Goal: Transaction & Acquisition: Purchase product/service

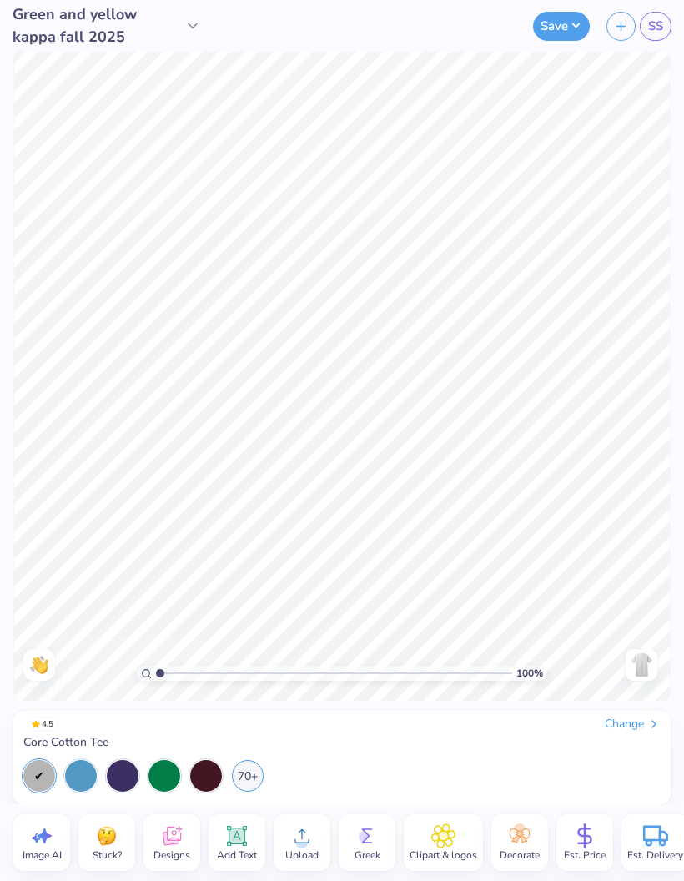
click at [645, 658] on img at bounding box center [642, 665] width 27 height 27
click at [636, 673] on img at bounding box center [642, 665] width 27 height 27
click at [644, 669] on img at bounding box center [642, 665] width 27 height 27
click at [646, 670] on div "Almost there" at bounding box center [342, 428] width 684 height 753
click at [644, 669] on img at bounding box center [642, 665] width 27 height 27
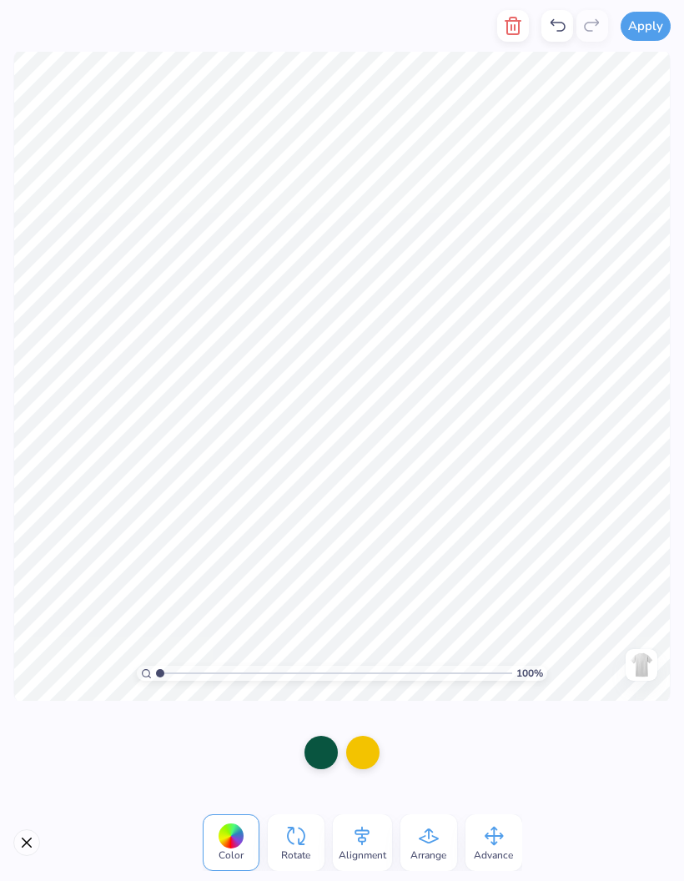
click at [570, 30] on div at bounding box center [558, 26] width 32 height 32
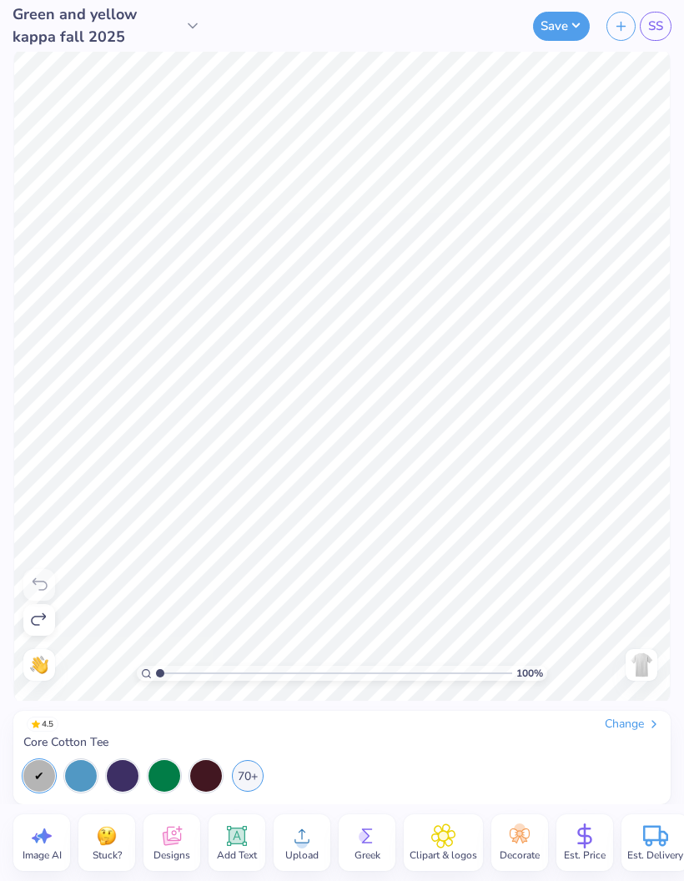
click at [649, 674] on img at bounding box center [642, 665] width 27 height 27
click at [252, 838] on div "Add Text" at bounding box center [237, 843] width 57 height 57
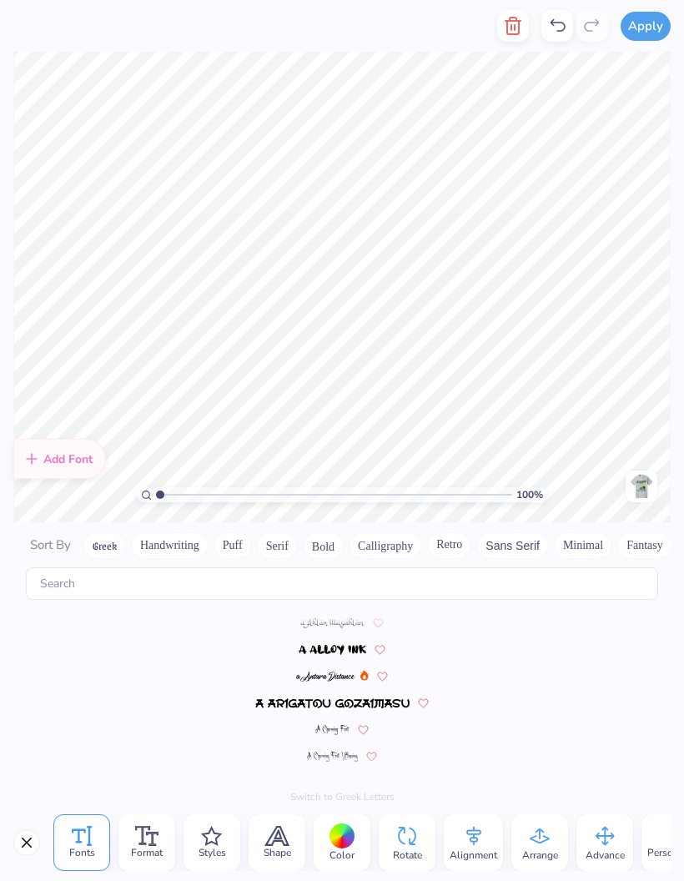
scroll to position [7279, 0]
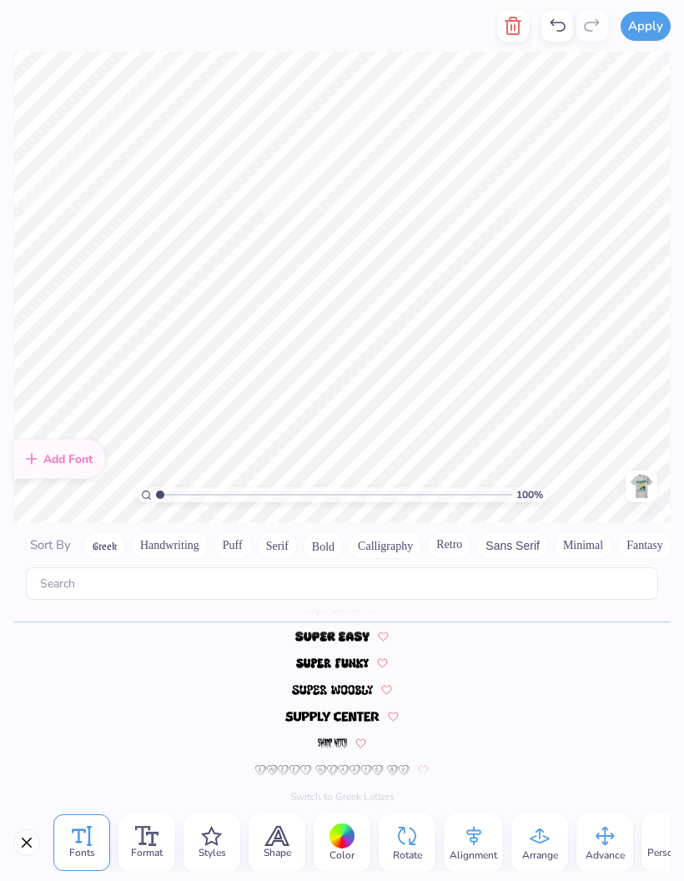
click at [523, 31] on icon "button" at bounding box center [513, 26] width 20 height 20
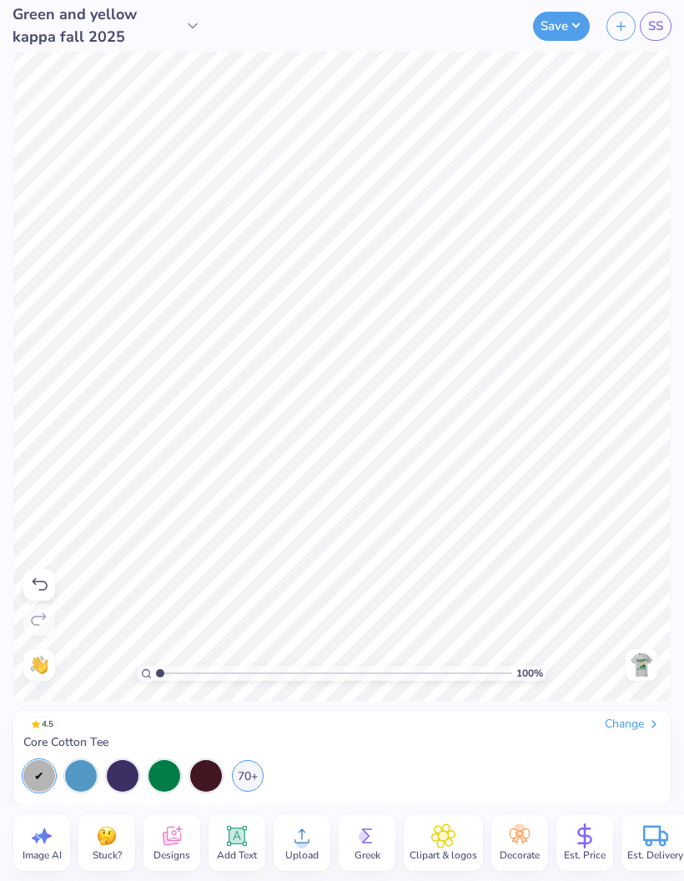
click at [316, 852] on span "Upload" at bounding box center [301, 855] width 33 height 13
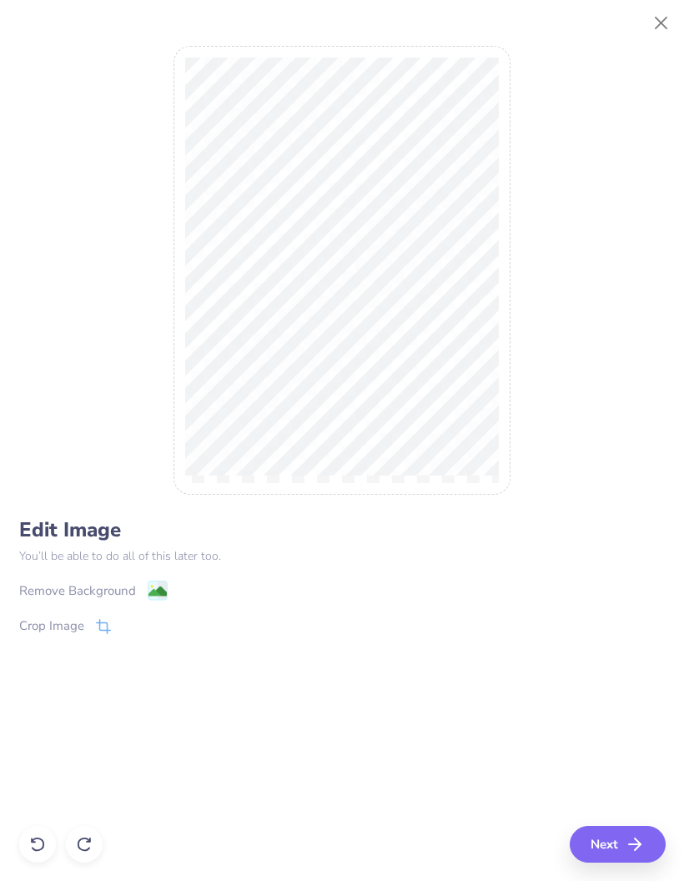
click at [133, 585] on div "Remove Background" at bounding box center [77, 591] width 117 height 19
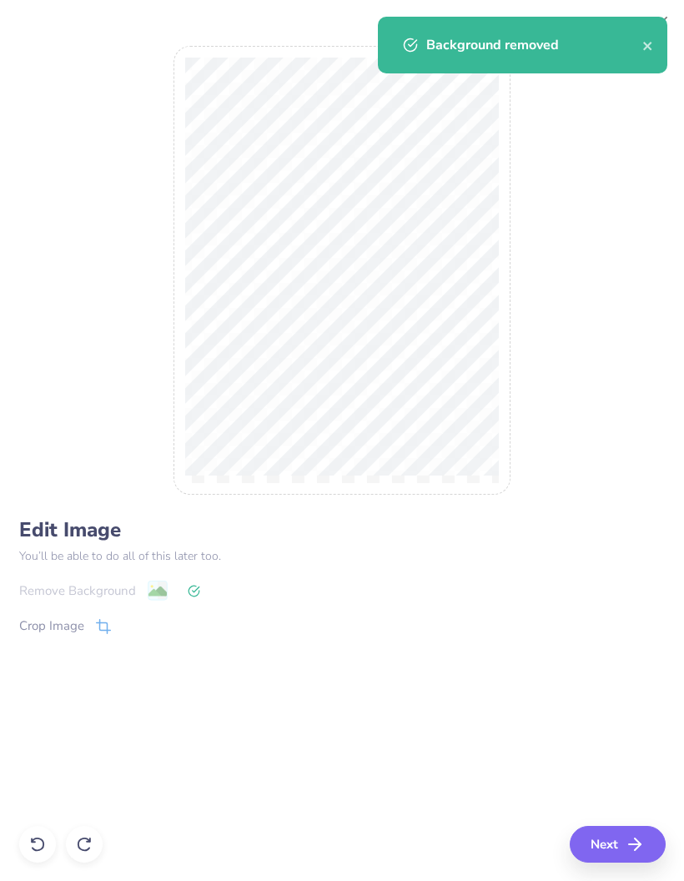
click at [619, 850] on button "Next" at bounding box center [618, 844] width 96 height 37
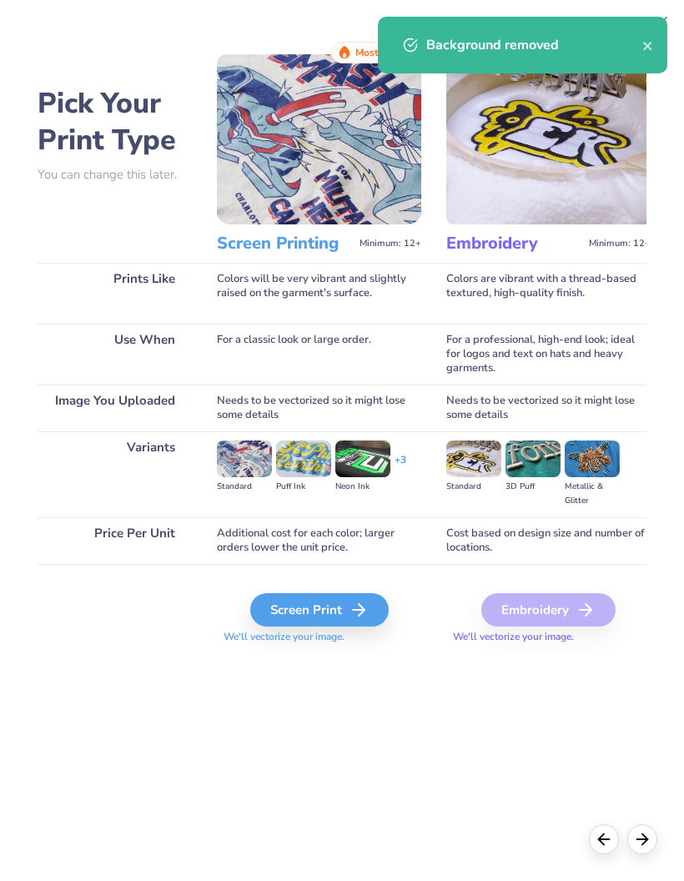
click at [336, 606] on div "Screen Print" at bounding box center [319, 609] width 139 height 33
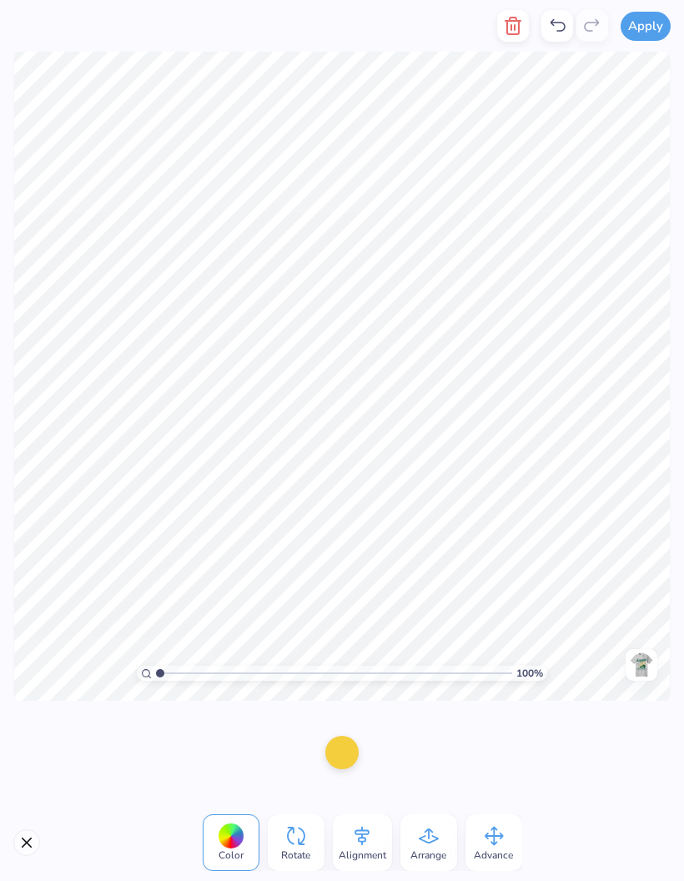
click at [344, 753] on div at bounding box center [342, 752] width 33 height 33
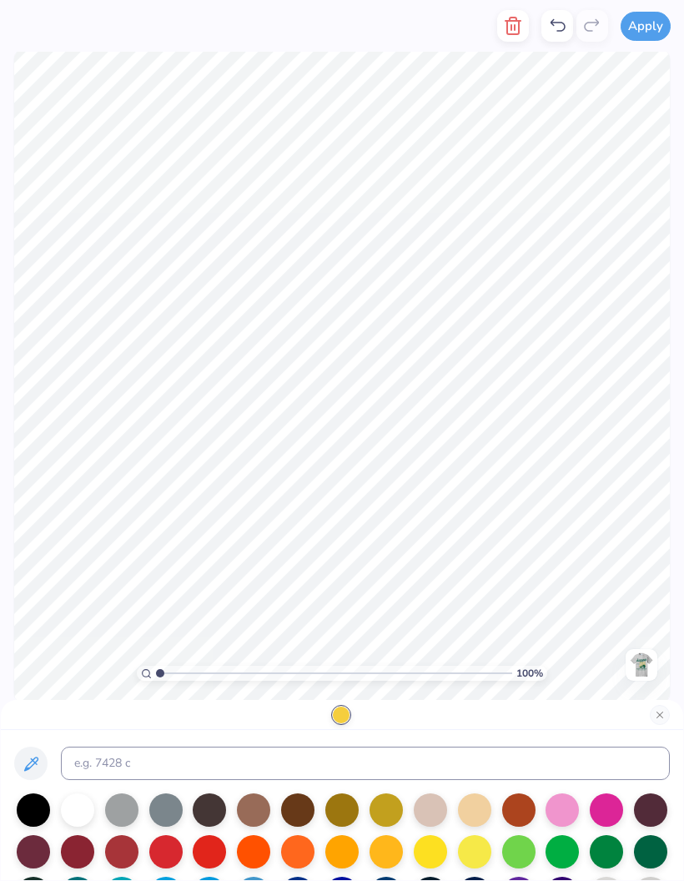
click at [654, 849] on div at bounding box center [650, 852] width 33 height 33
click at [611, 855] on div at bounding box center [606, 852] width 33 height 33
click at [659, 714] on button "Close" at bounding box center [660, 715] width 20 height 20
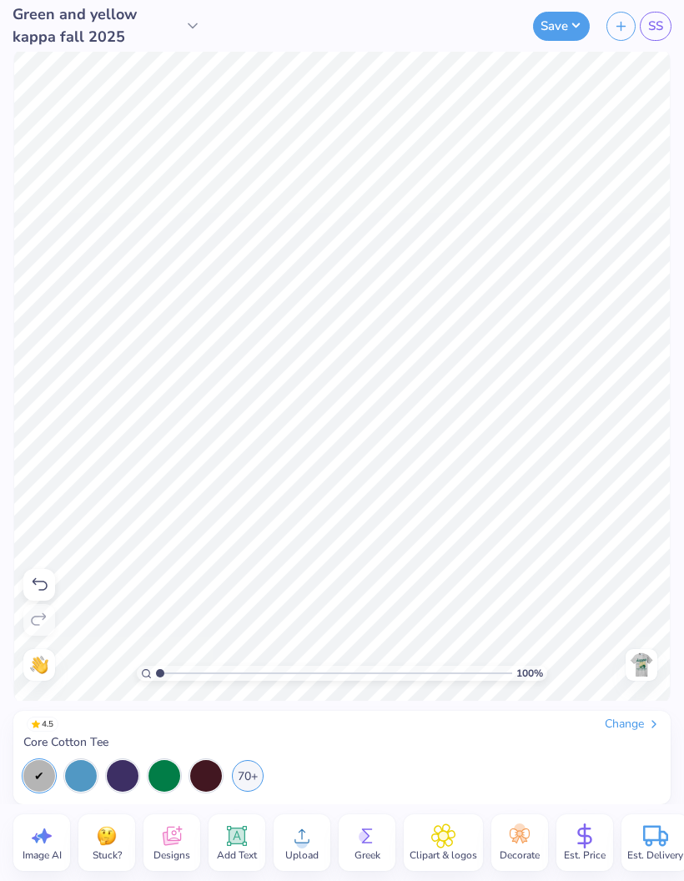
click at [644, 654] on img at bounding box center [642, 665] width 27 height 27
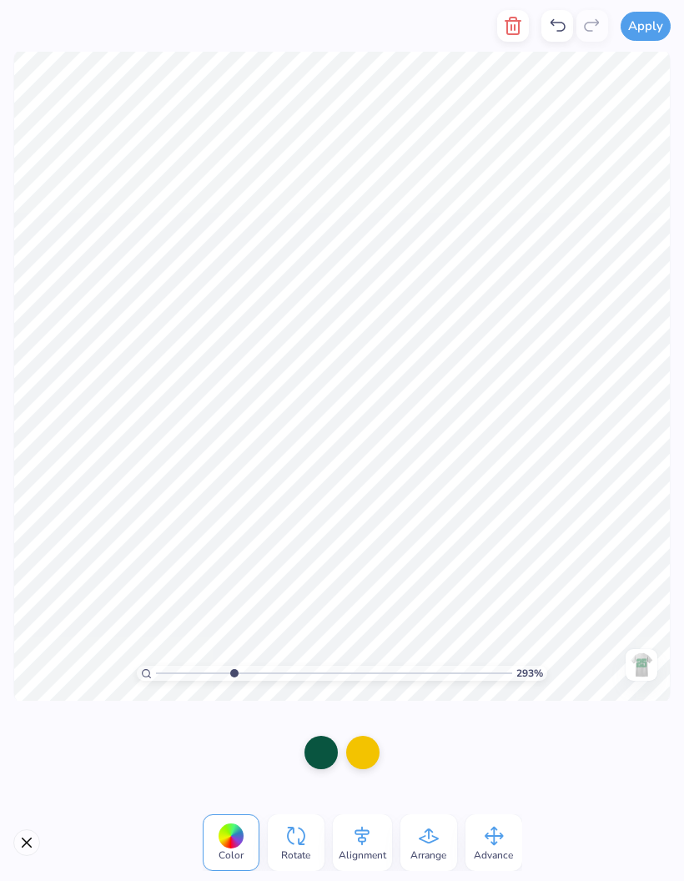
click at [15, 851] on div "Color Rotate Alignment Arrange Advance" at bounding box center [342, 843] width 684 height 77
click at [33, 853] on button "Close" at bounding box center [26, 843] width 27 height 27
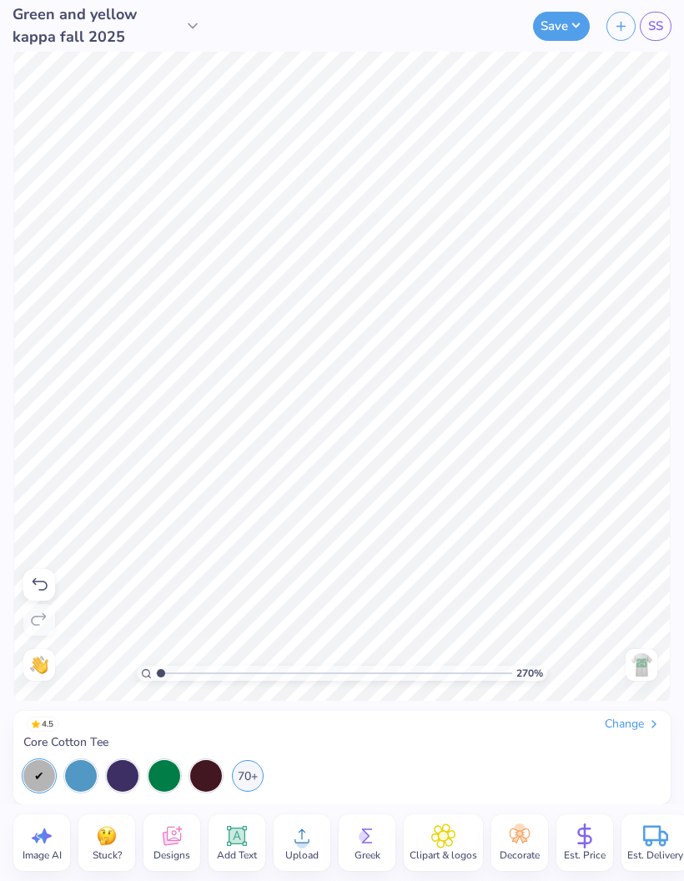
type input "1"
click at [643, 667] on img at bounding box center [642, 665] width 27 height 27
click at [641, 673] on img at bounding box center [642, 665] width 27 height 27
click at [654, 669] on img at bounding box center [642, 665] width 27 height 27
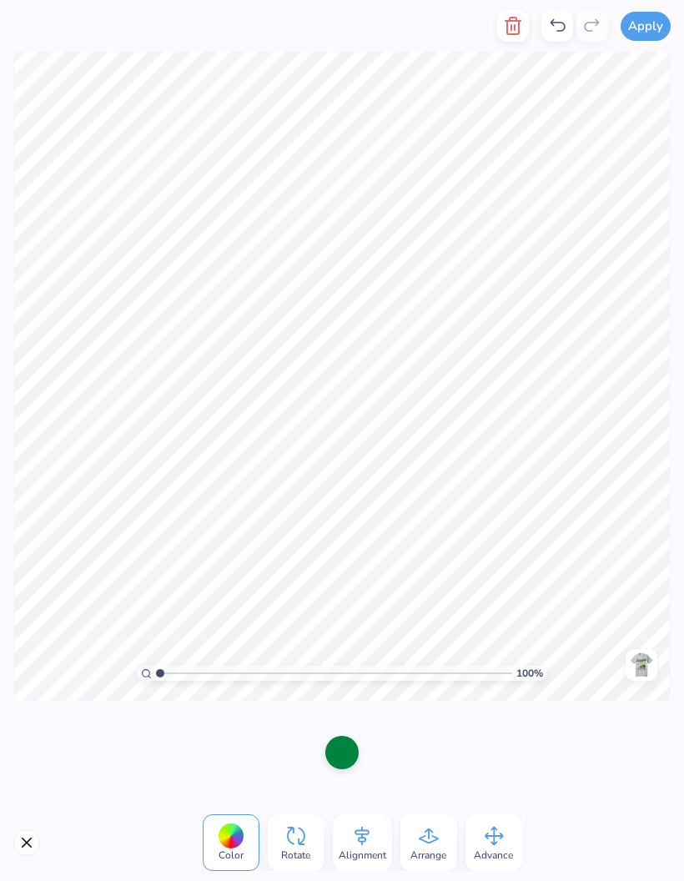
click at [354, 744] on div at bounding box center [342, 752] width 33 height 33
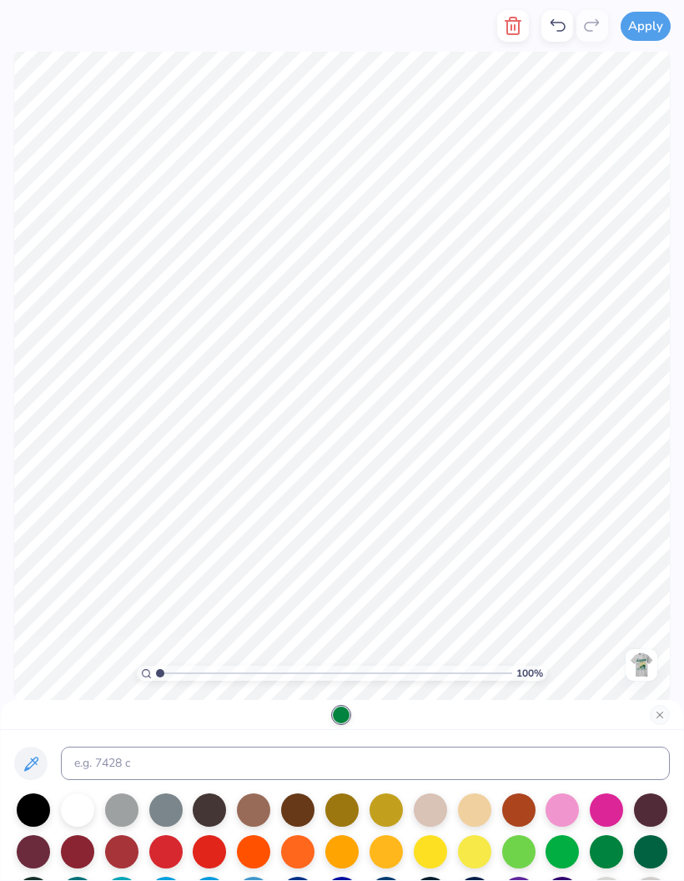
click at [662, 856] on div at bounding box center [650, 852] width 33 height 33
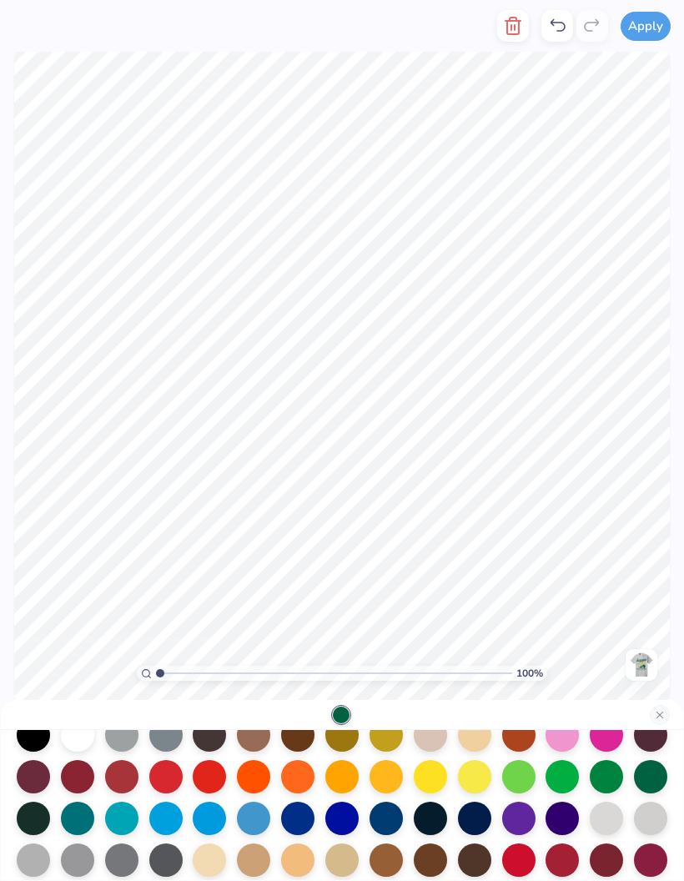
scroll to position [73, 0]
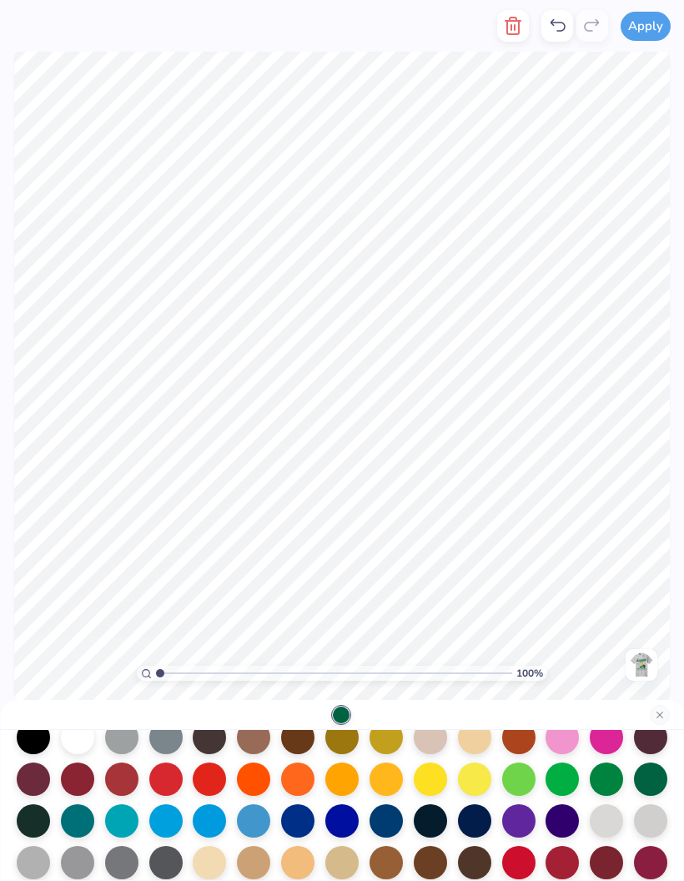
click at [646, 671] on img at bounding box center [642, 665] width 27 height 27
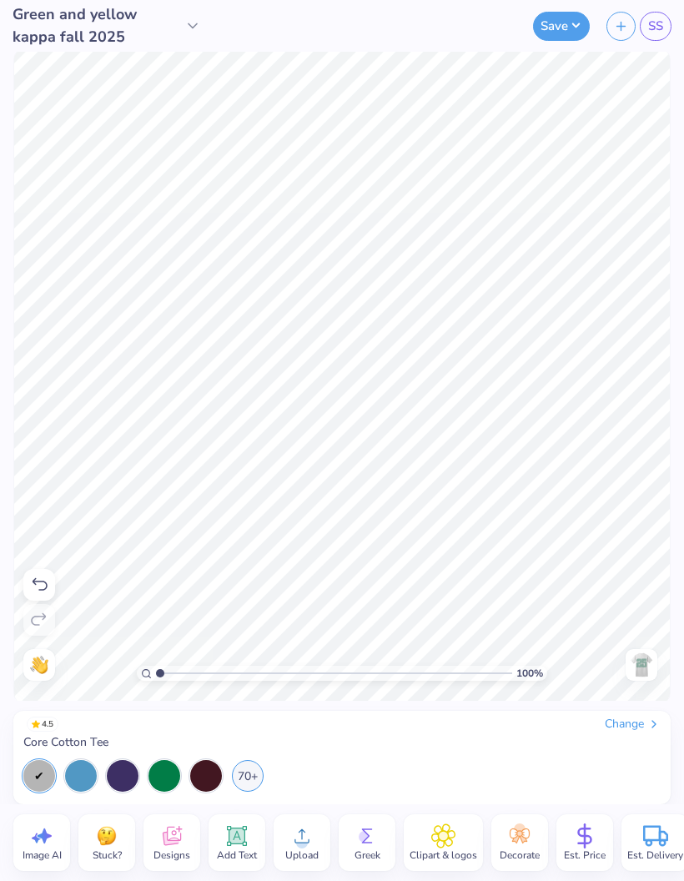
click at [644, 669] on img at bounding box center [642, 665] width 27 height 27
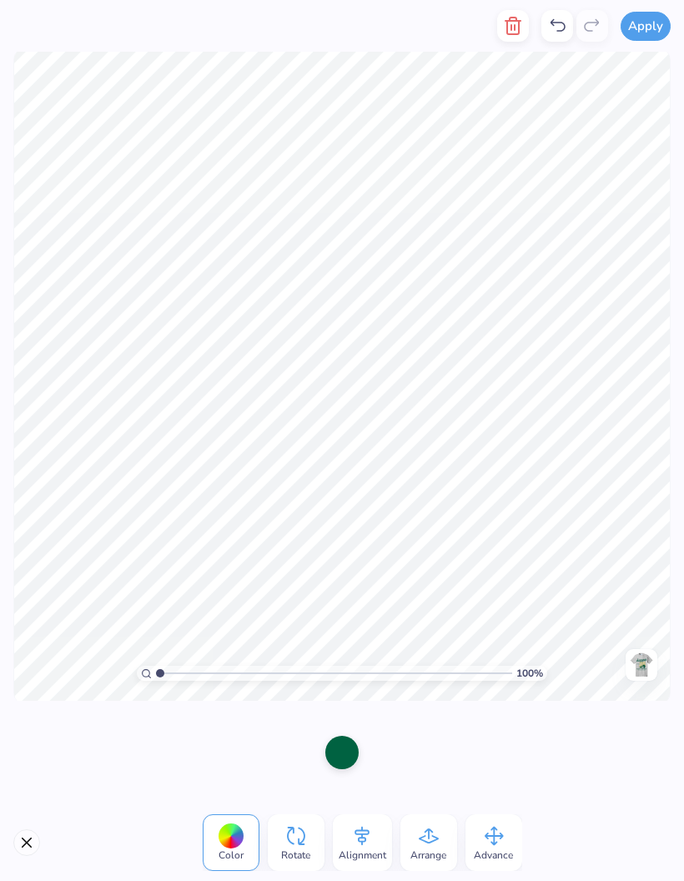
click at [634, 669] on img at bounding box center [642, 665] width 27 height 27
click at [329, 752] on div at bounding box center [321, 752] width 33 height 33
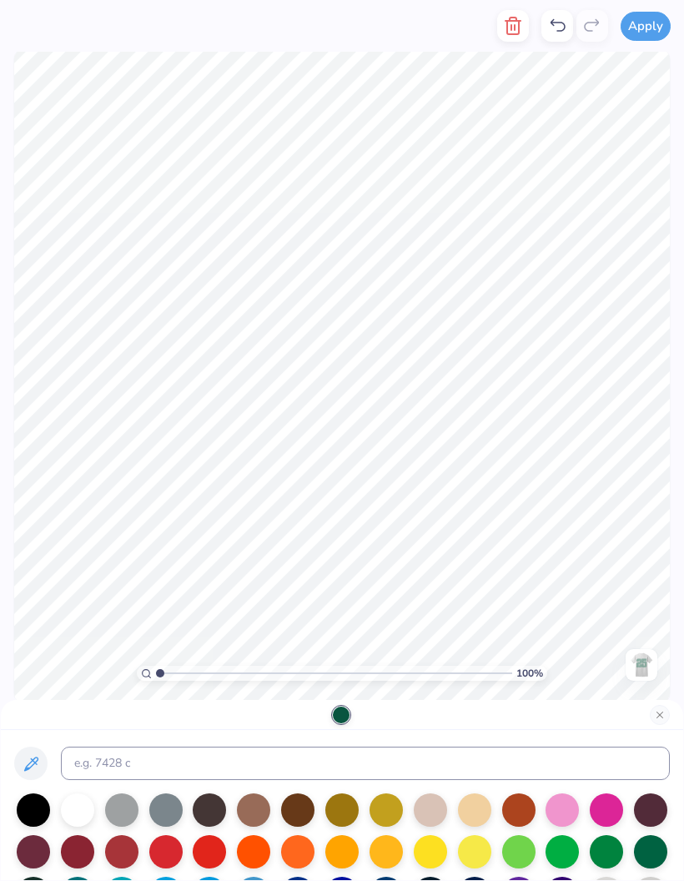
click at [647, 665] on img at bounding box center [642, 665] width 27 height 27
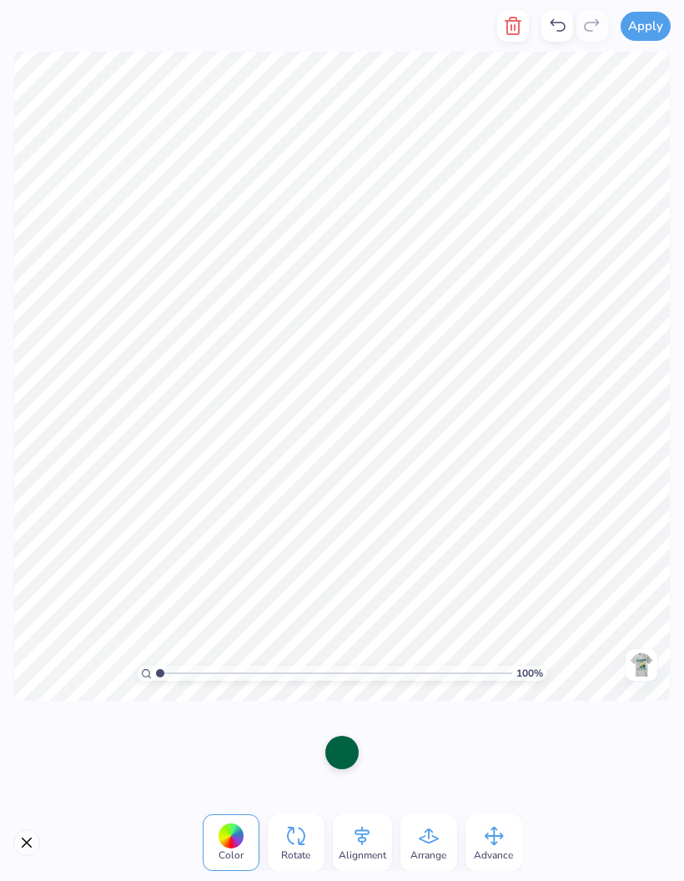
click at [341, 760] on div at bounding box center [342, 752] width 33 height 33
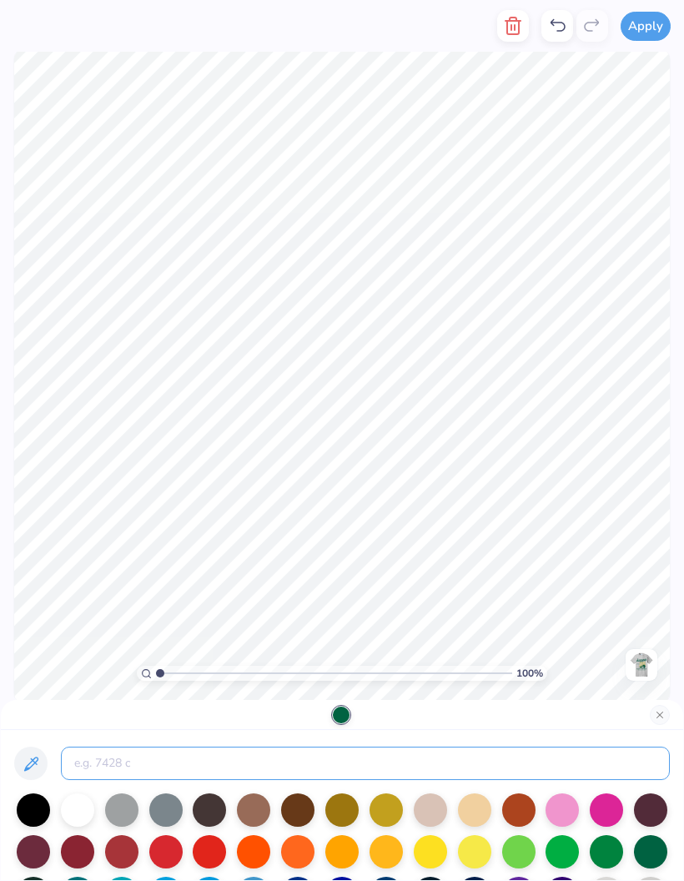
click at [252, 760] on input at bounding box center [365, 763] width 609 height 33
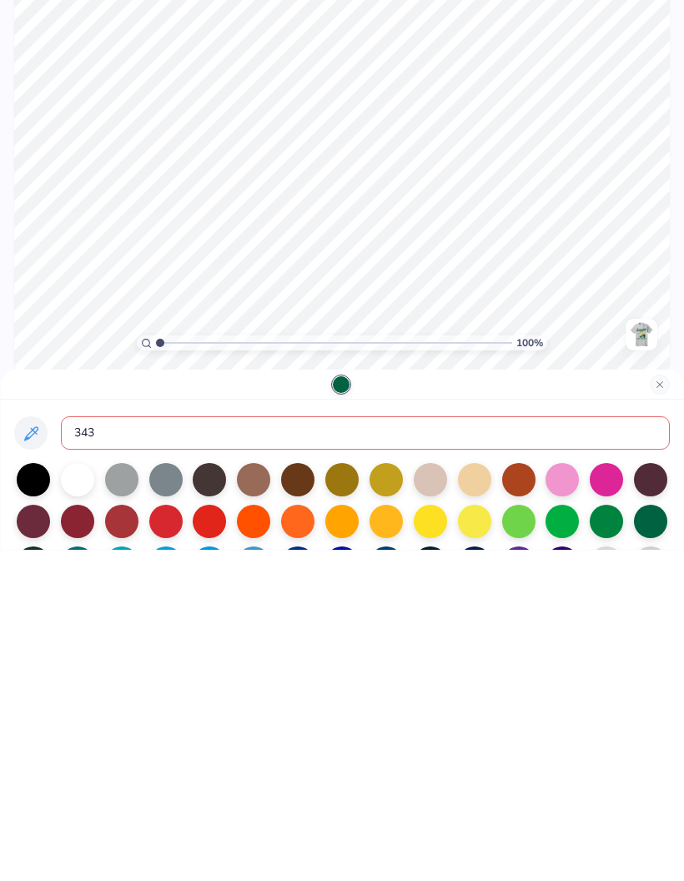
type input "343"
click at [641, 652] on img at bounding box center [642, 665] width 27 height 27
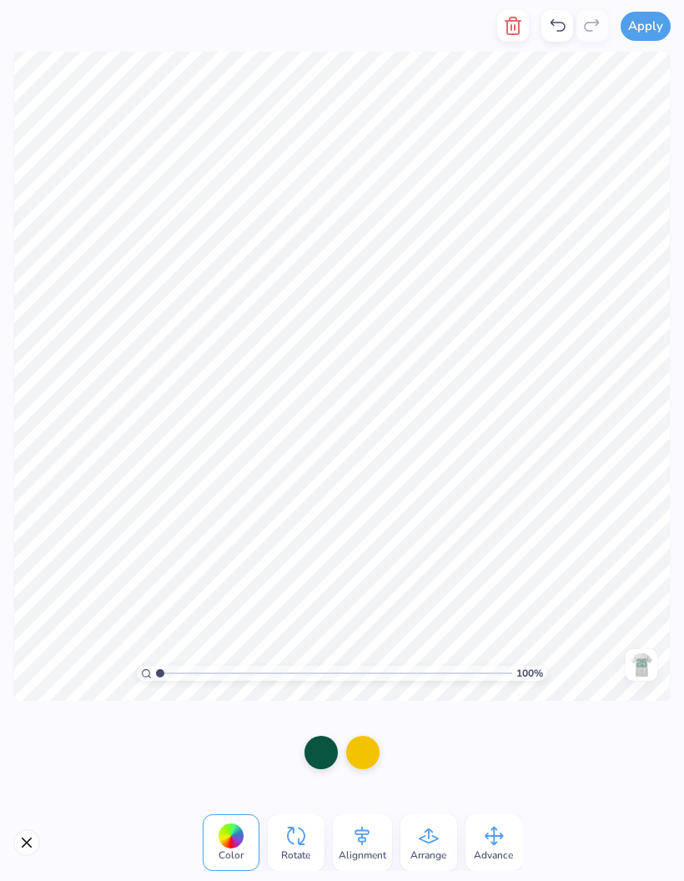
click at [319, 755] on div at bounding box center [321, 752] width 33 height 33
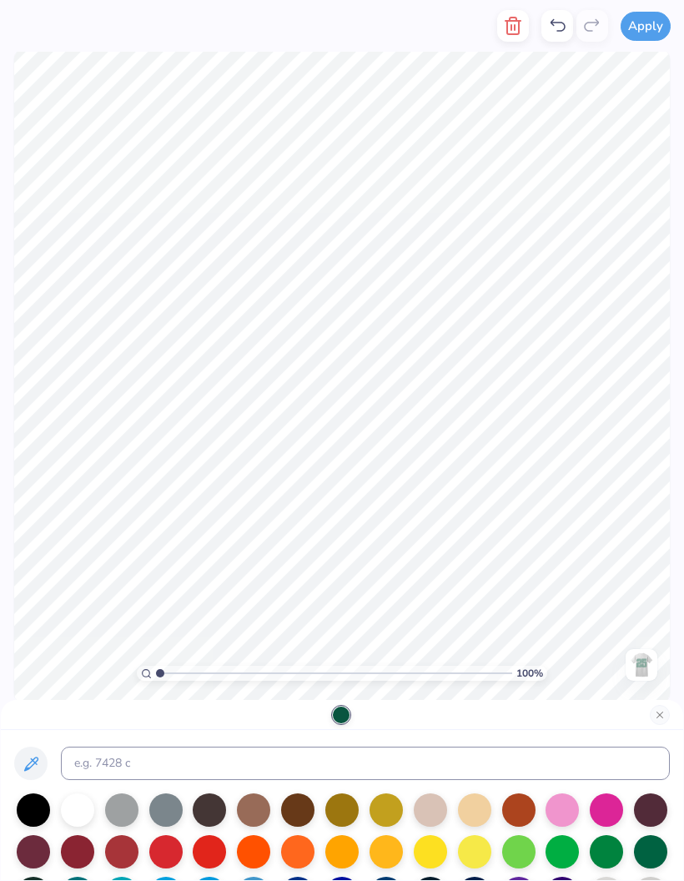
click at [647, 665] on img at bounding box center [642, 665] width 27 height 27
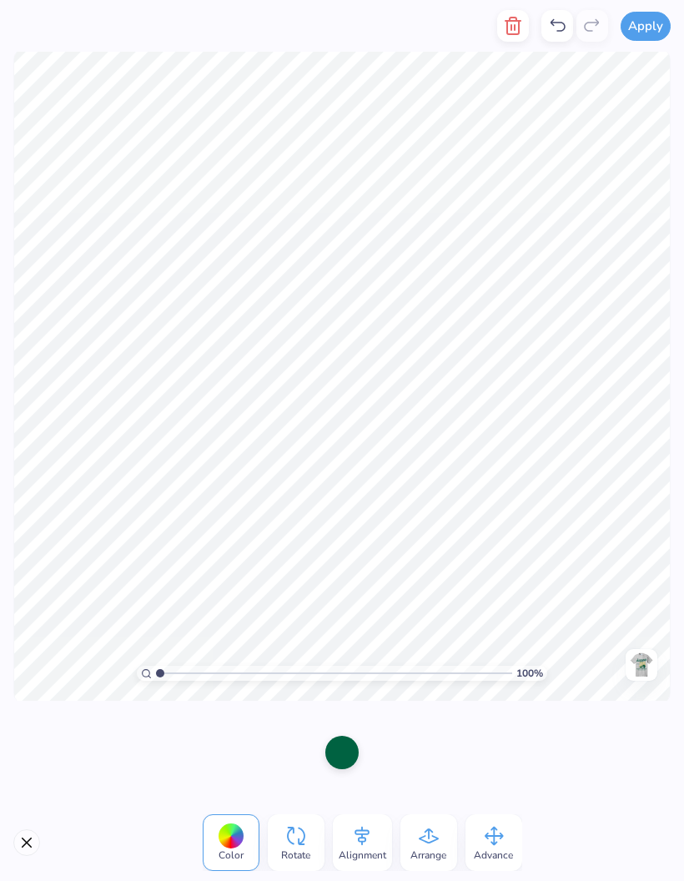
click at [349, 746] on div at bounding box center [342, 752] width 33 height 33
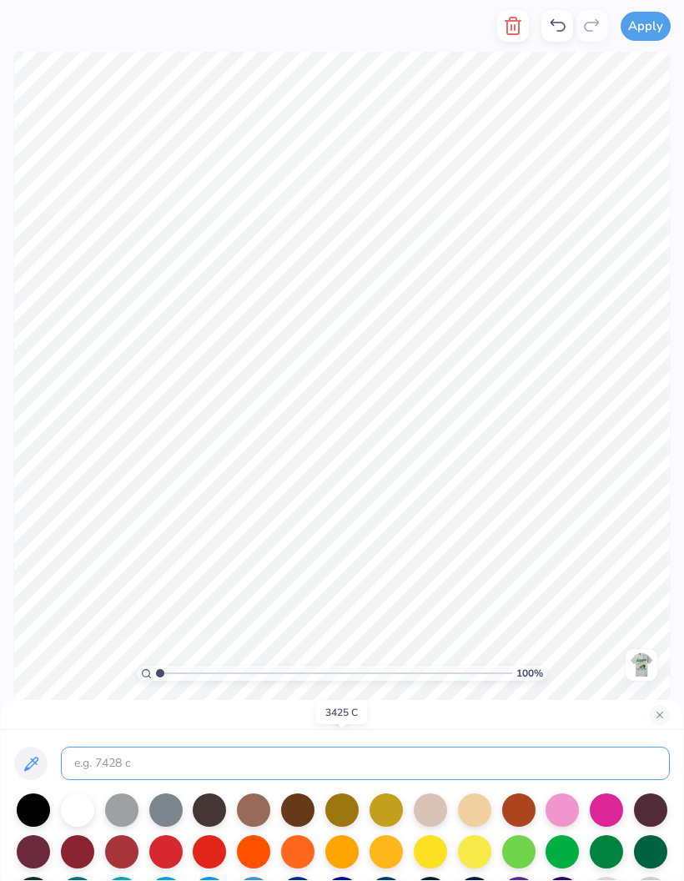
click at [393, 769] on input at bounding box center [365, 763] width 609 height 33
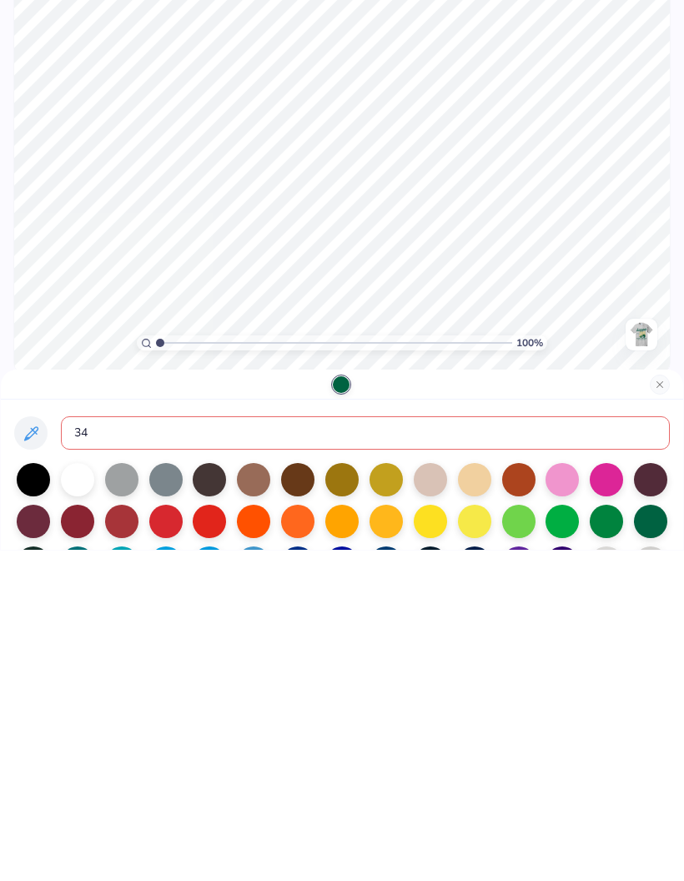
type input "343"
click at [658, 705] on button "Close" at bounding box center [660, 715] width 20 height 20
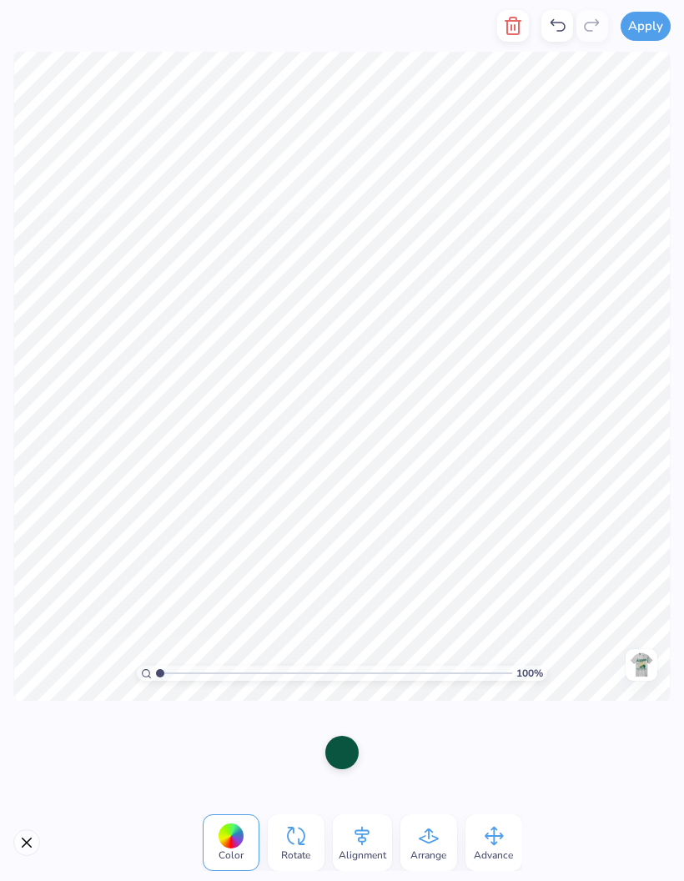
click at [636, 658] on img at bounding box center [642, 665] width 27 height 27
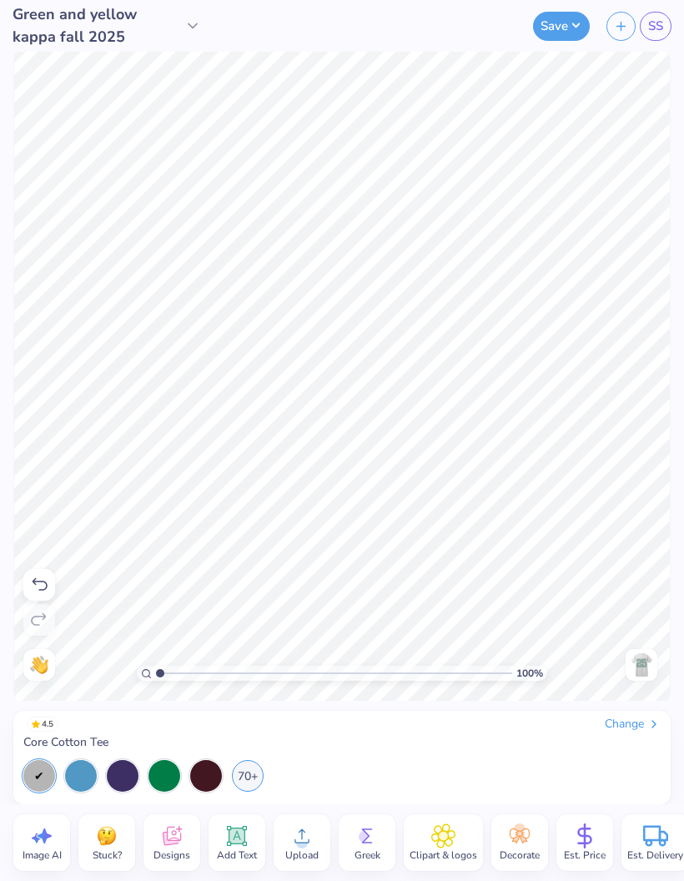
click at [632, 678] on img at bounding box center [642, 665] width 27 height 27
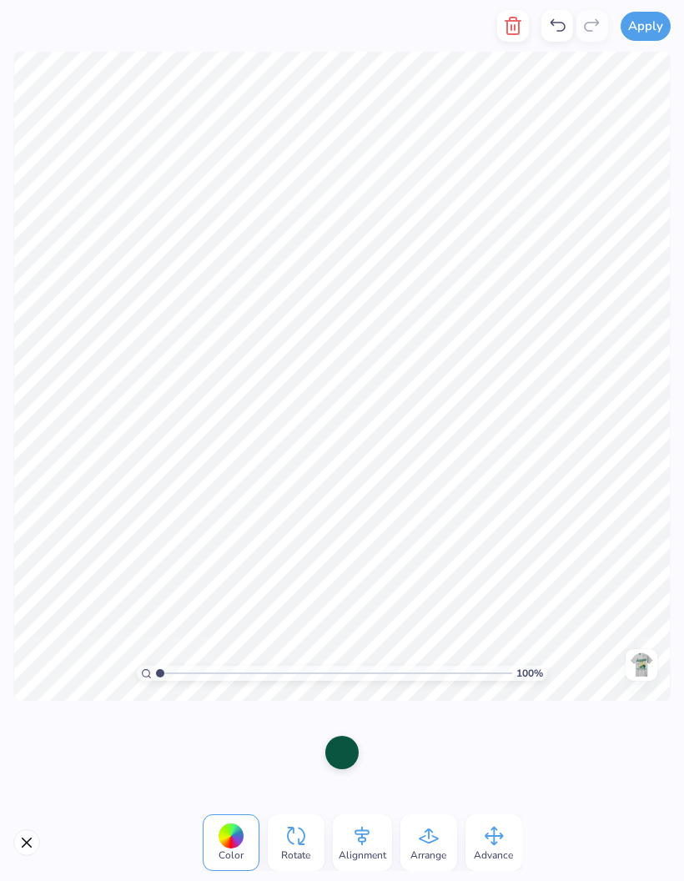
click at [647, 664] on img at bounding box center [642, 665] width 27 height 27
click at [317, 759] on div at bounding box center [321, 752] width 33 height 33
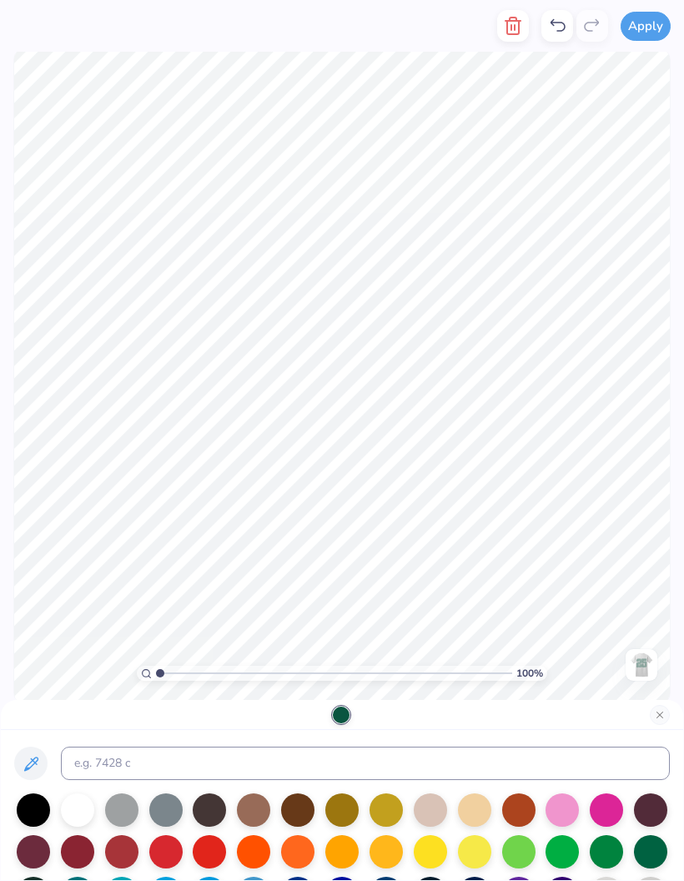
click at [650, 667] on img at bounding box center [642, 665] width 27 height 27
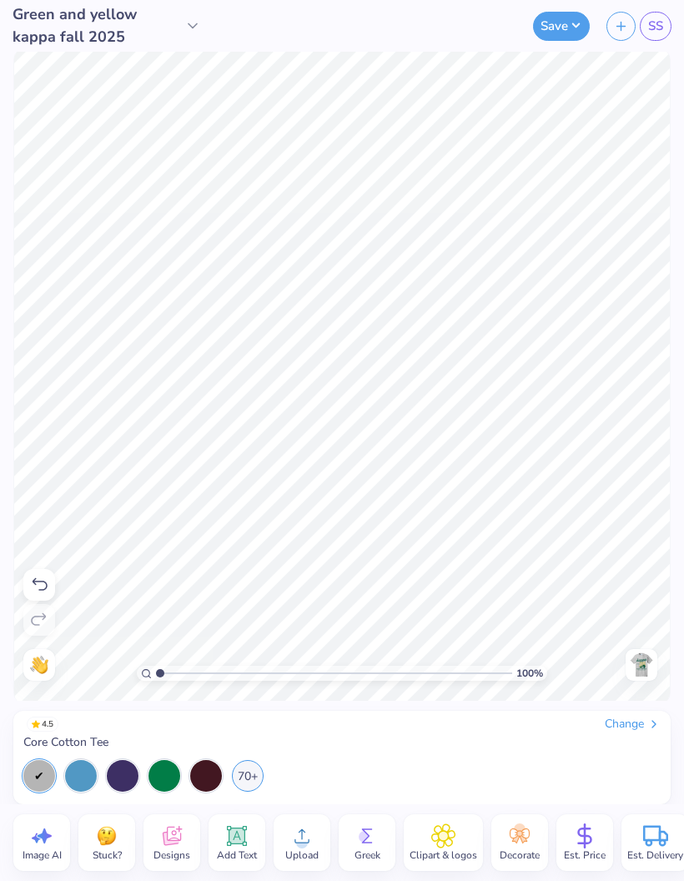
click at [639, 666] on img at bounding box center [642, 665] width 27 height 27
click at [640, 660] on img at bounding box center [642, 665] width 27 height 27
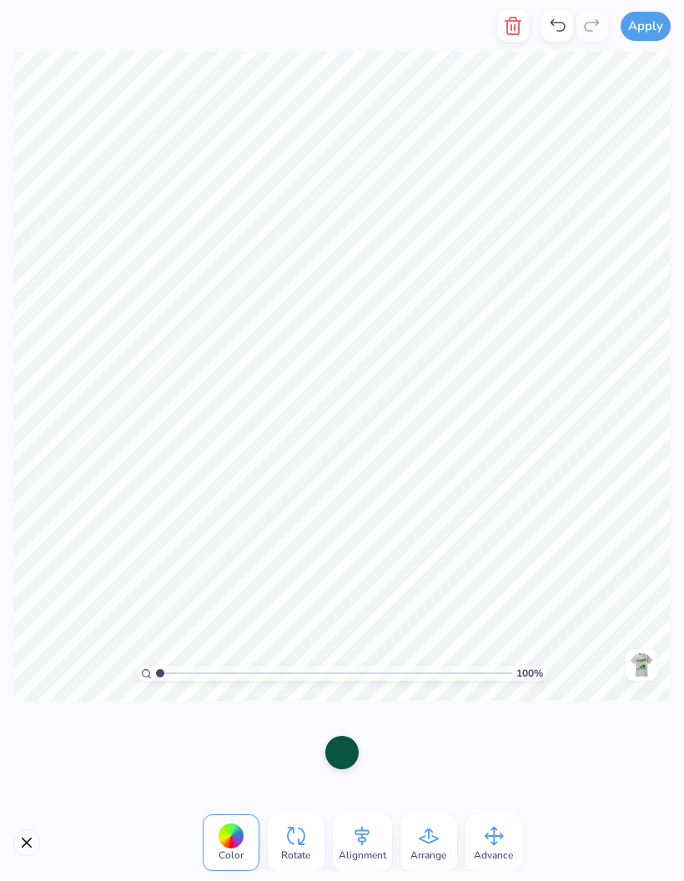
click at [343, 749] on div at bounding box center [342, 752] width 33 height 33
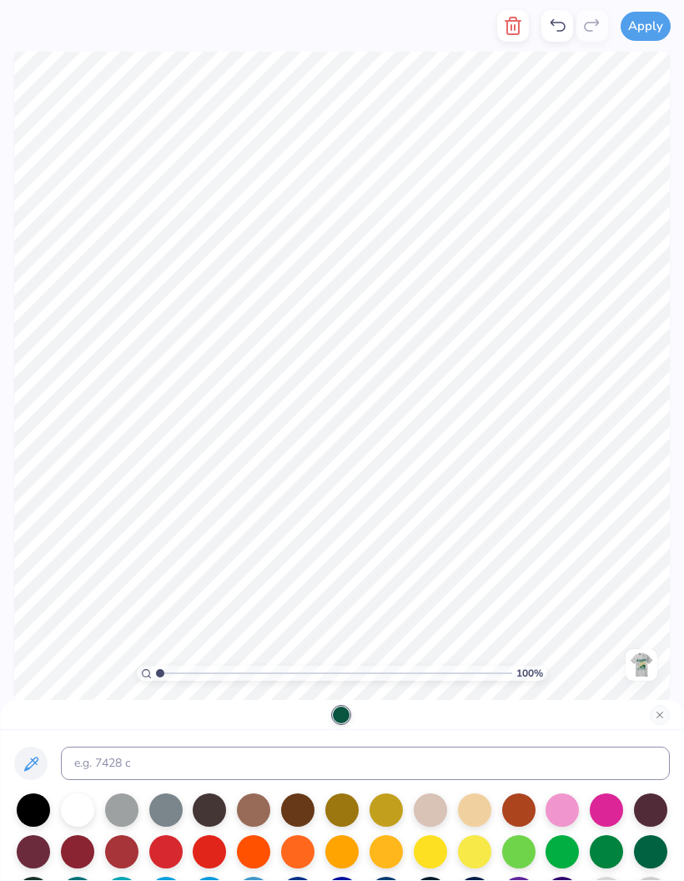
click at [655, 662] on div at bounding box center [642, 665] width 32 height 32
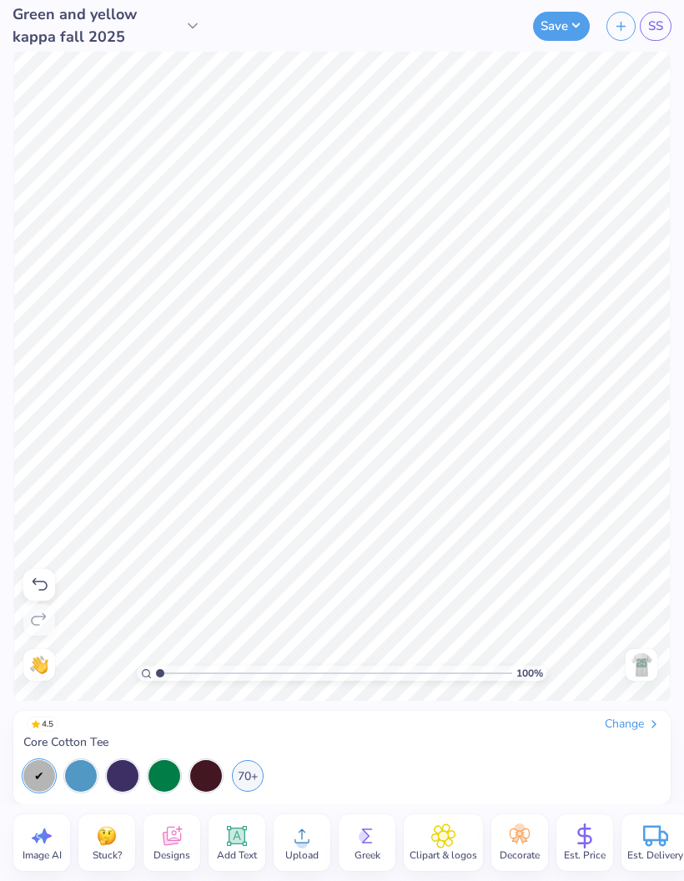
click at [645, 662] on img at bounding box center [642, 665] width 27 height 27
